Goal: Find specific page/section: Find specific page/section

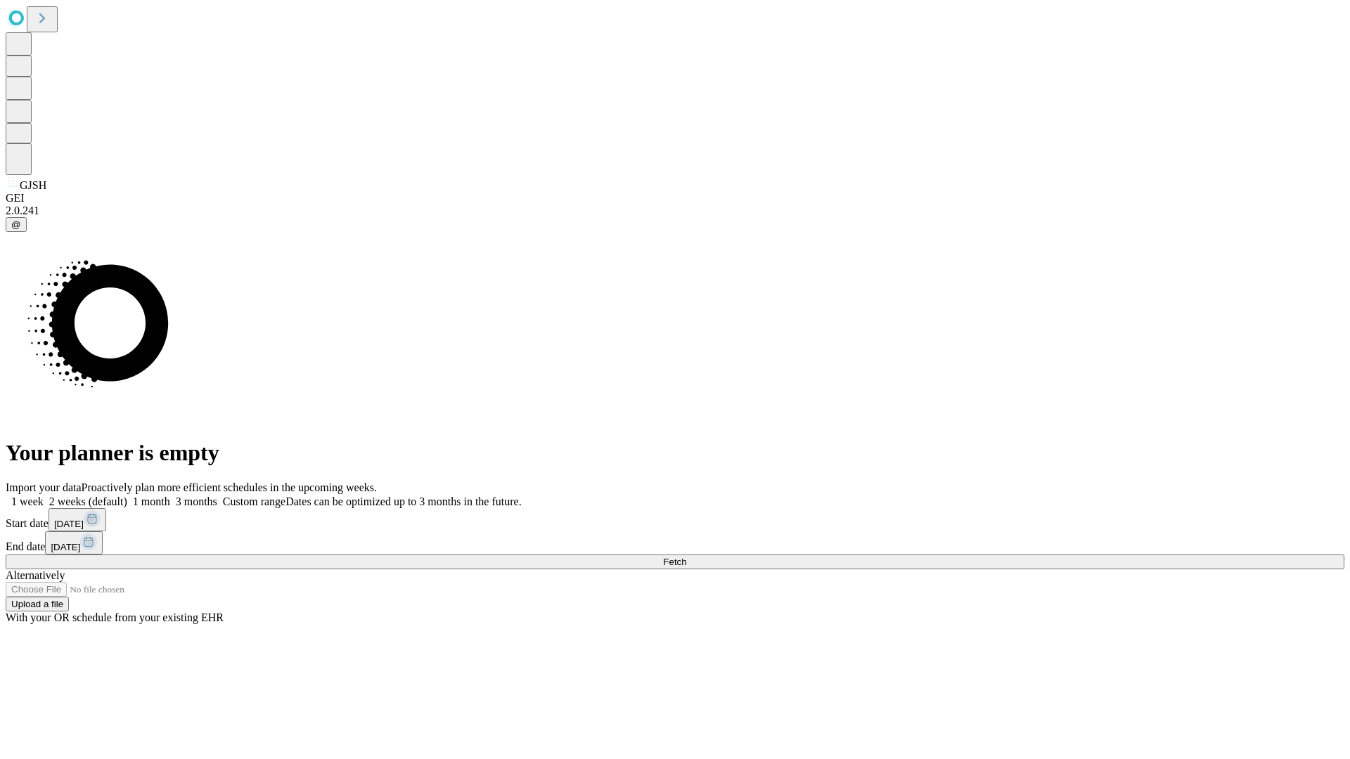
click at [686, 557] on span "Fetch" at bounding box center [674, 562] width 23 height 11
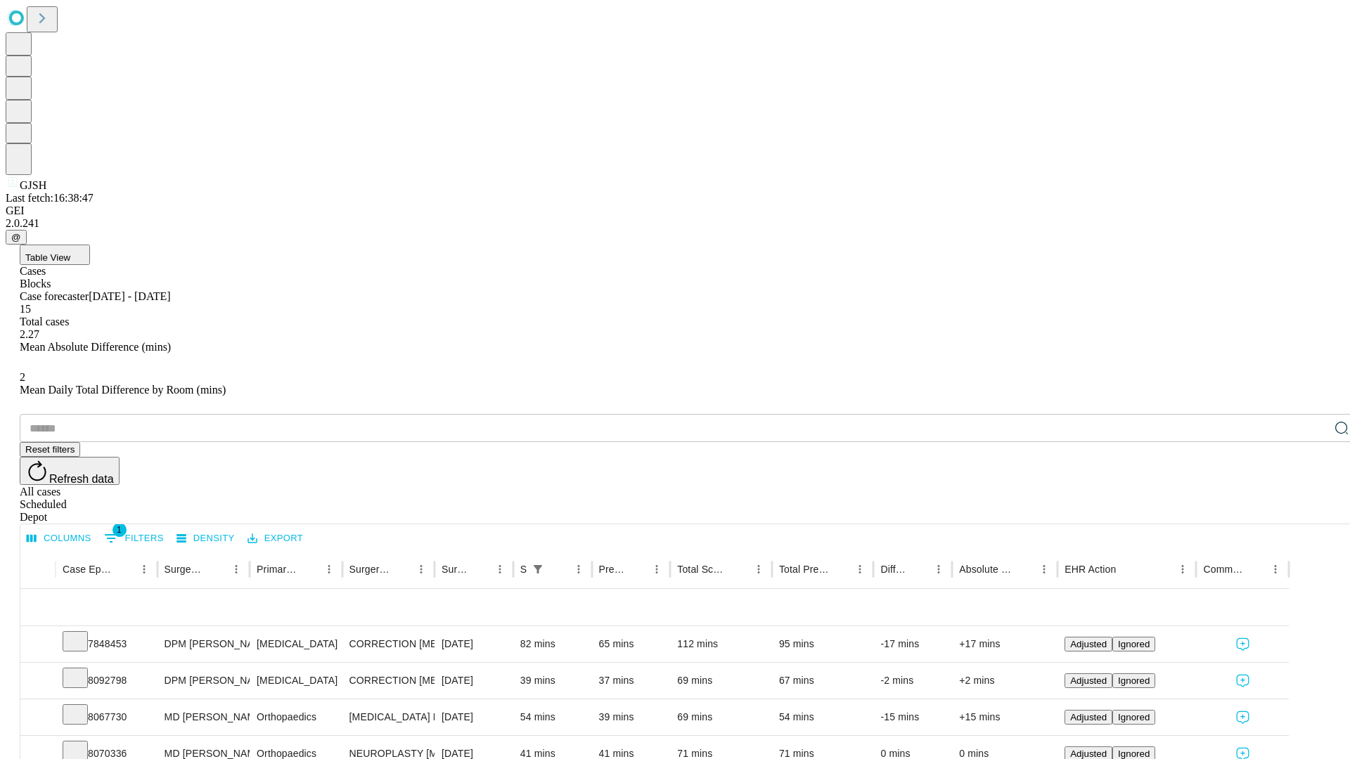
scroll to position [46, 0]
click at [82, 633] on icon at bounding box center [75, 640] width 14 height 14
